Goal: Transaction & Acquisition: Purchase product/service

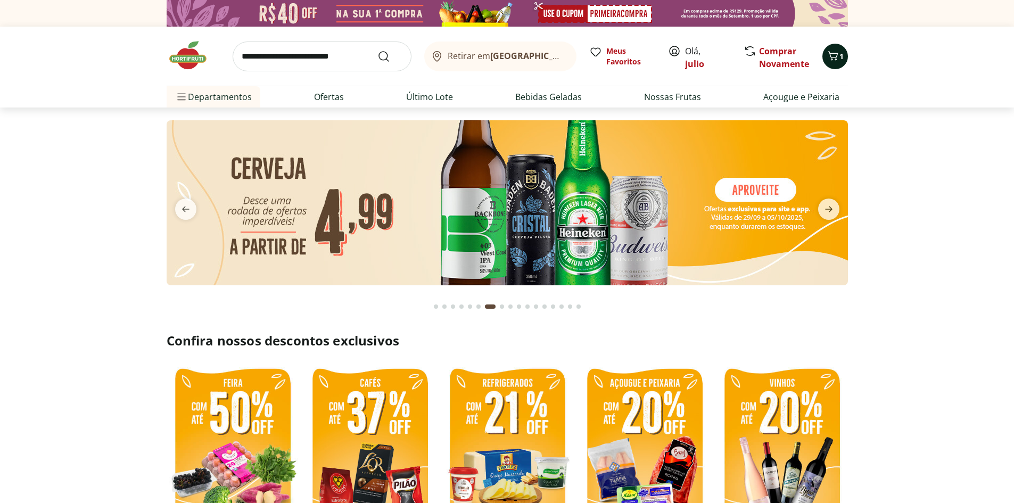
click at [841, 59] on span "1" at bounding box center [842, 56] width 4 height 10
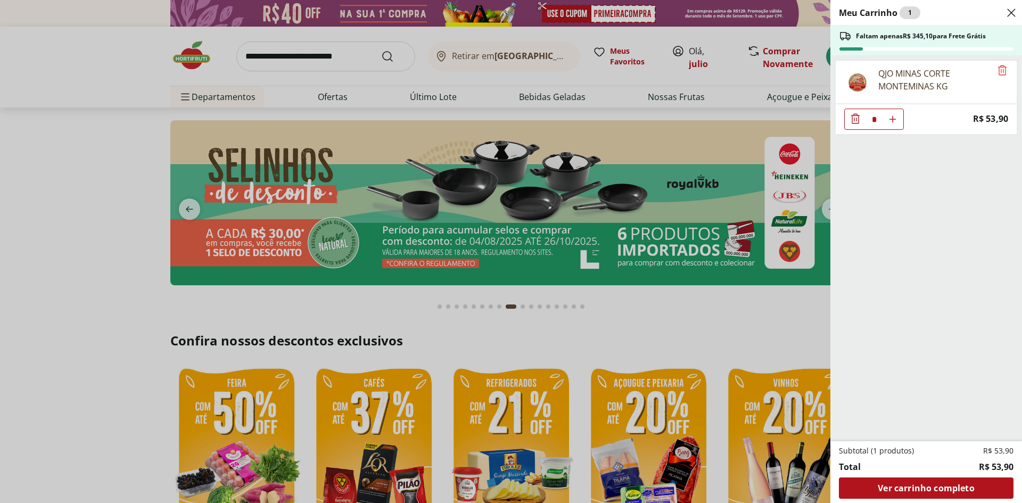
click at [1008, 13] on icon "Close" at bounding box center [1011, 12] width 13 height 13
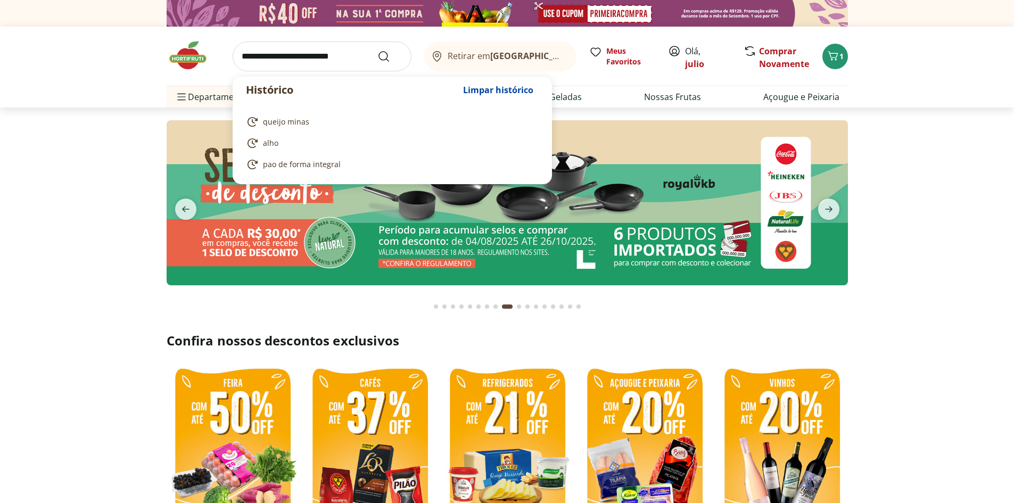
click at [285, 62] on input "search" at bounding box center [322, 57] width 179 height 30
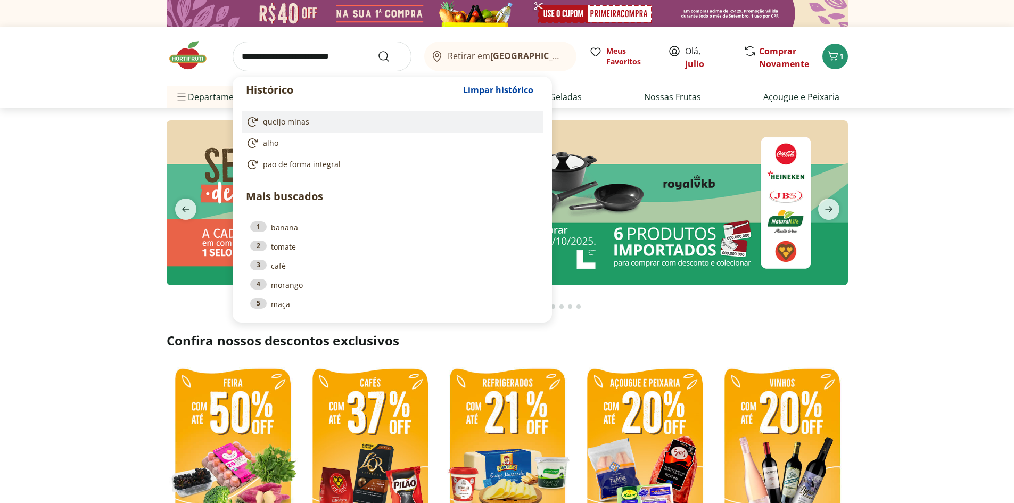
click at [289, 117] on span "queijo minas" at bounding box center [286, 122] width 46 height 11
type input "**********"
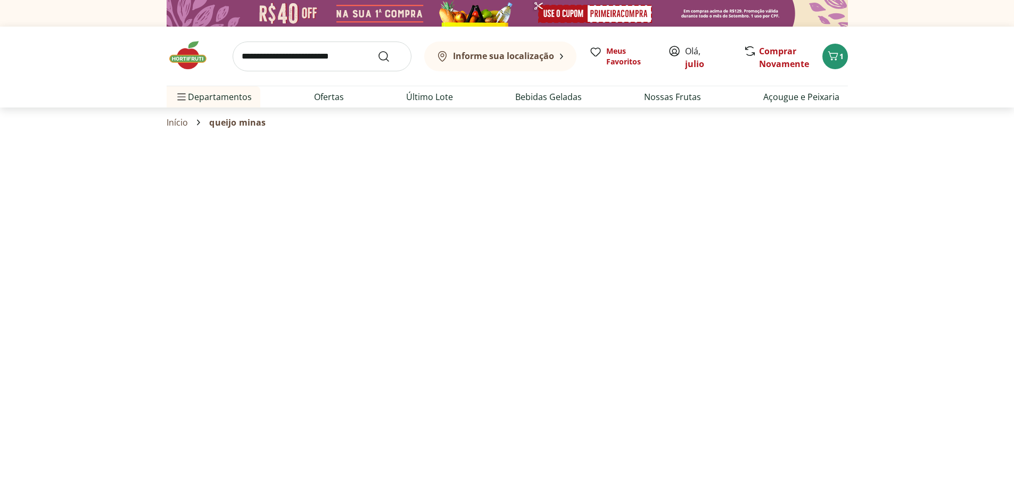
select select "**********"
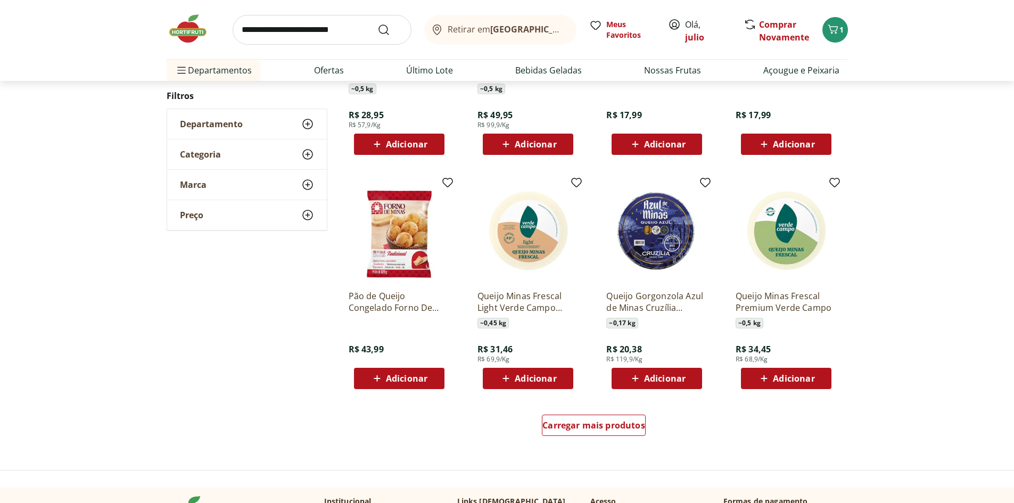
scroll to position [532, 0]
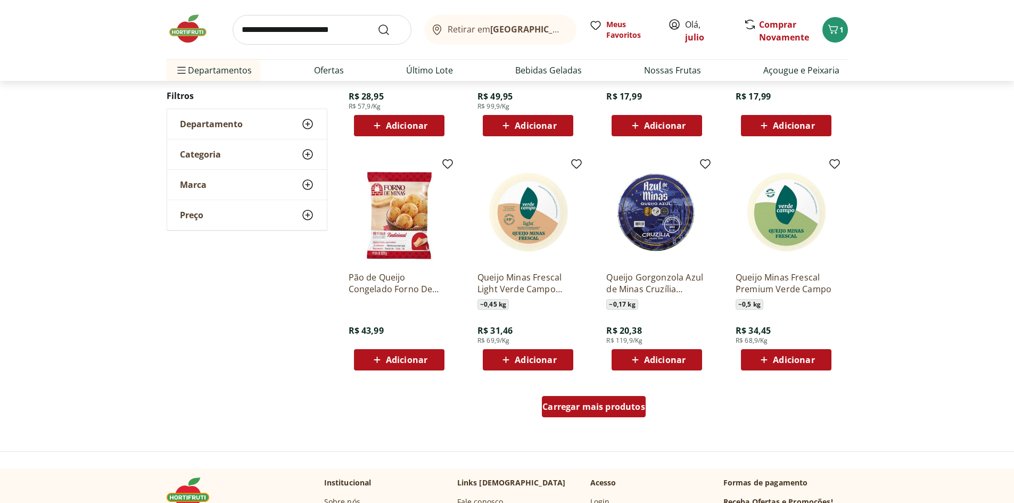
click at [599, 404] on span "Carregar mais produtos" at bounding box center [594, 406] width 103 height 9
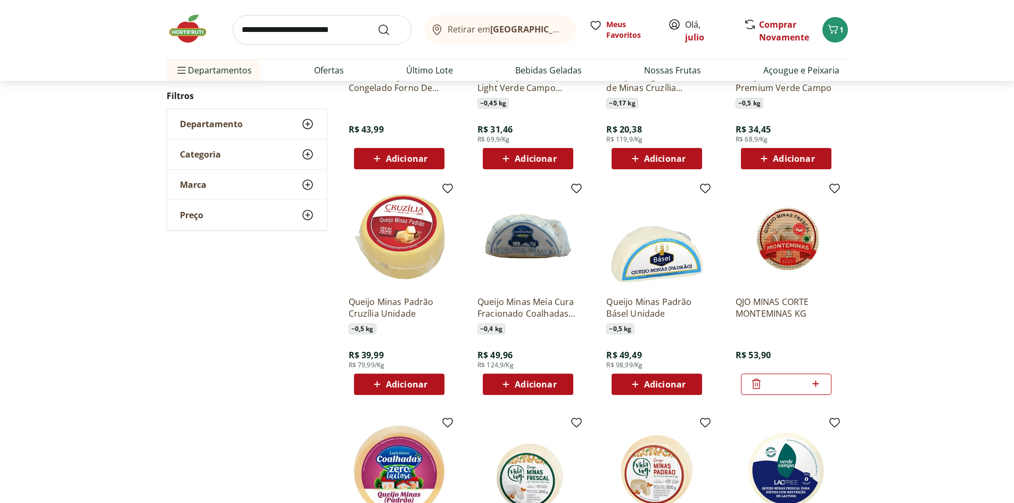
scroll to position [106, 0]
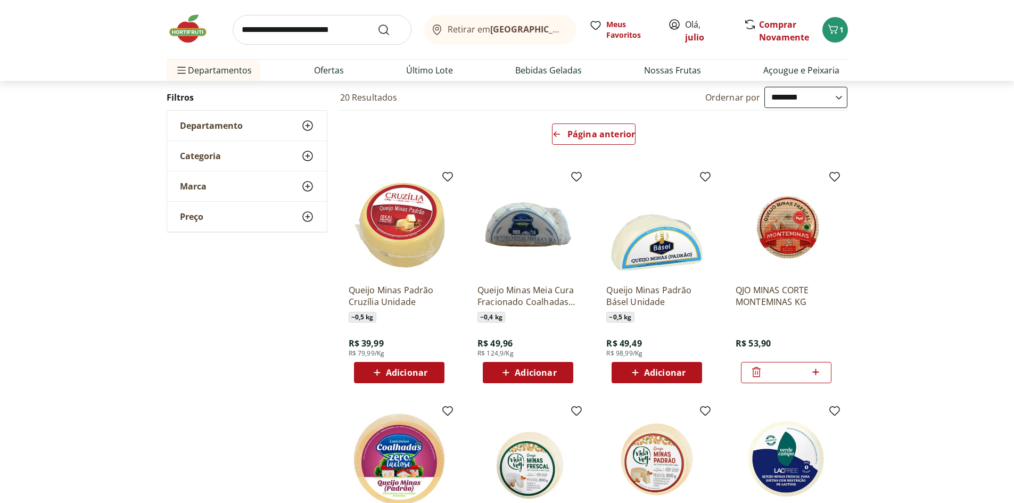
click at [754, 370] on icon at bounding box center [756, 372] width 13 height 13
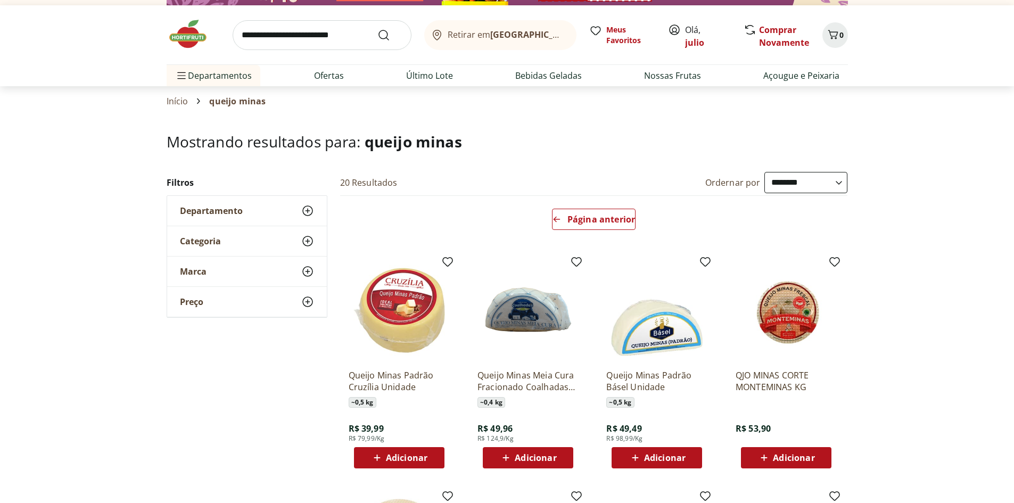
scroll to position [0, 0]
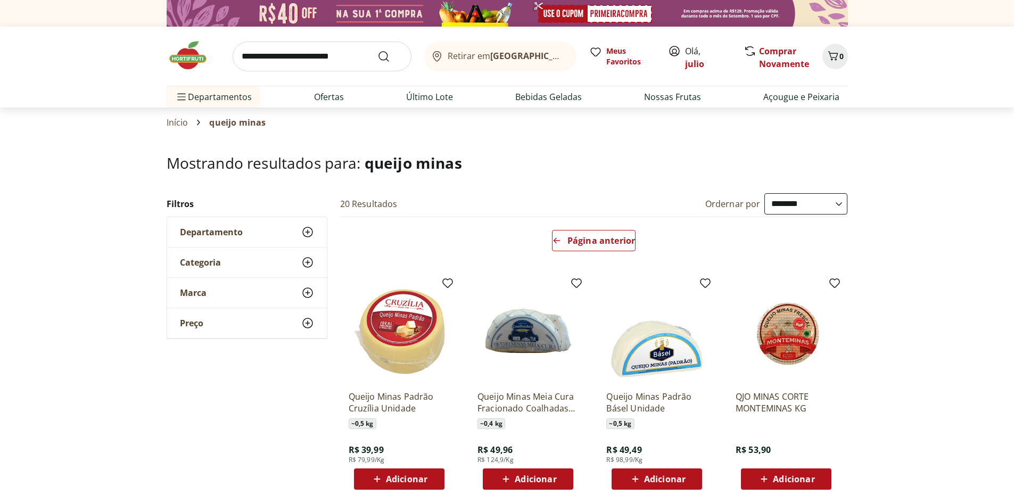
click at [321, 56] on input "search" at bounding box center [322, 57] width 179 height 30
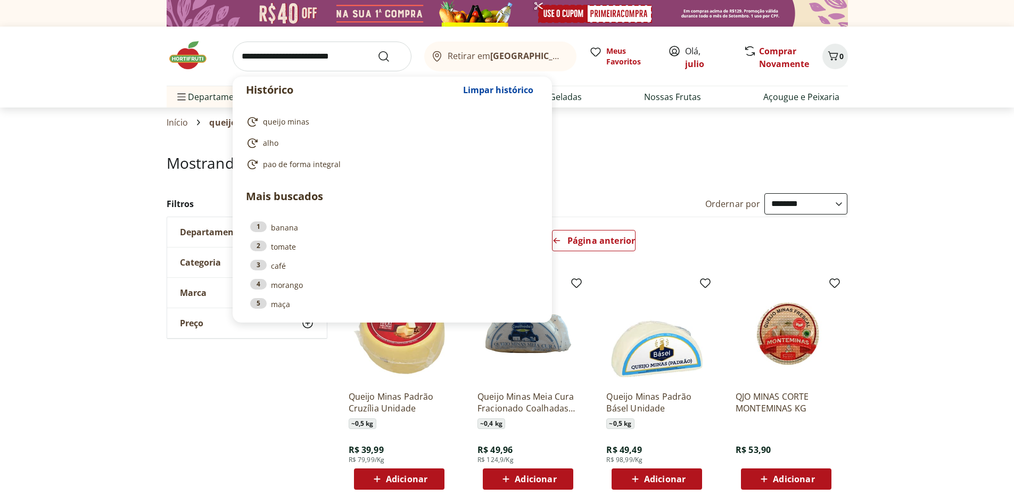
click at [598, 179] on header "Mostrando resultados para: queijo minas" at bounding box center [507, 173] width 681 height 38
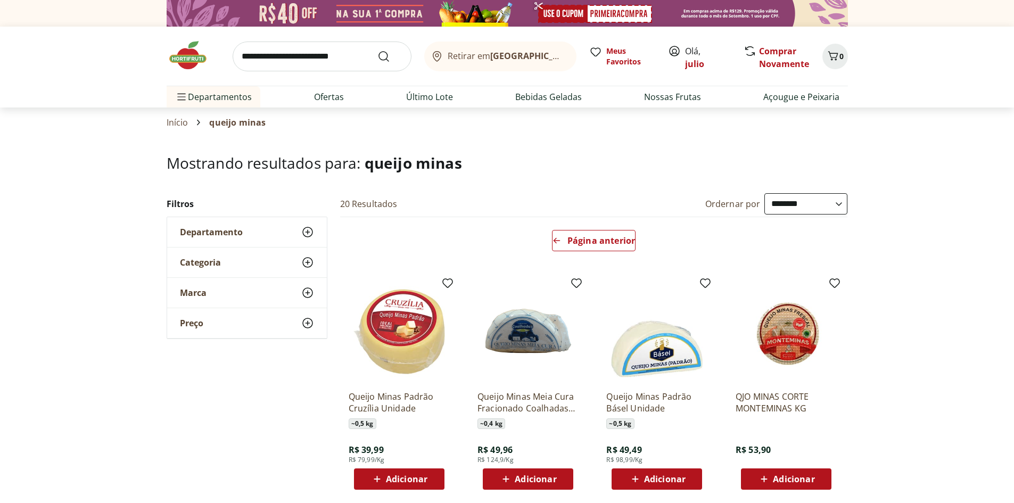
click at [791, 472] on div "Adicionar" at bounding box center [786, 479] width 73 height 19
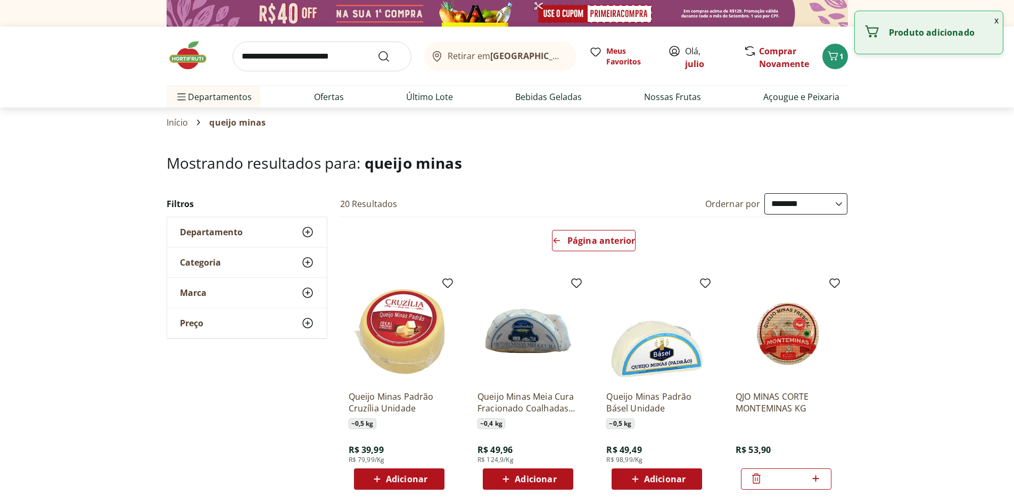
click at [758, 478] on icon at bounding box center [756, 478] width 13 height 13
